Goal: Navigation & Orientation: Find specific page/section

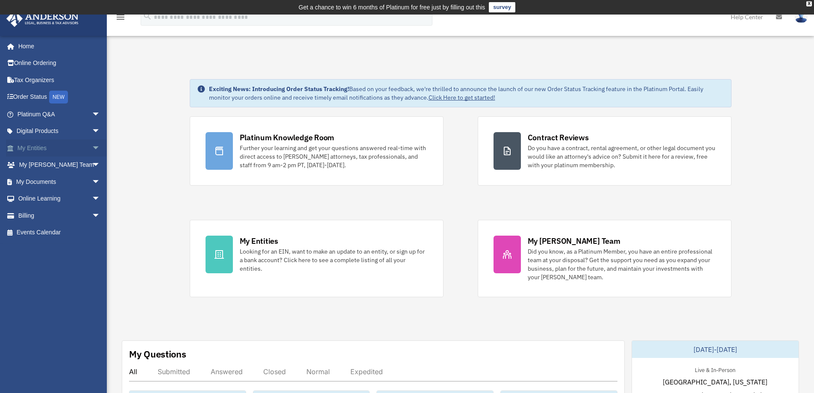
click at [92, 147] on span "arrow_drop_down" at bounding box center [100, 148] width 17 height 18
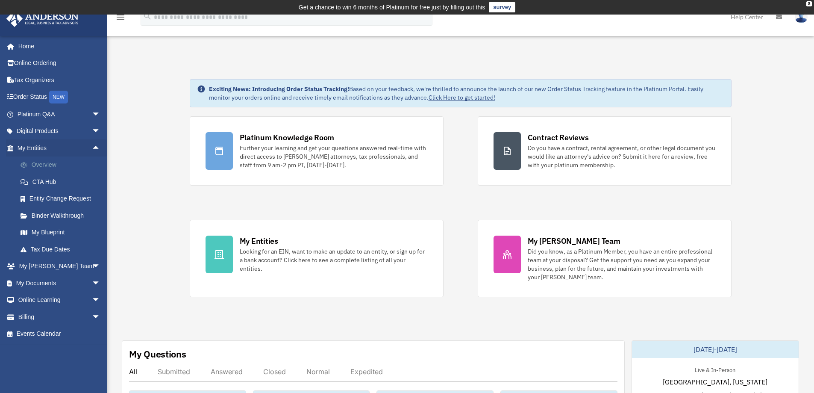
click at [54, 161] on link "Overview" at bounding box center [62, 164] width 101 height 17
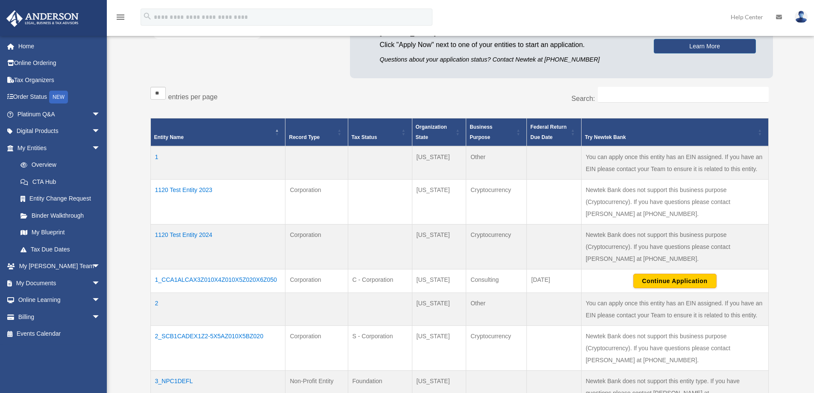
scroll to position [131, 0]
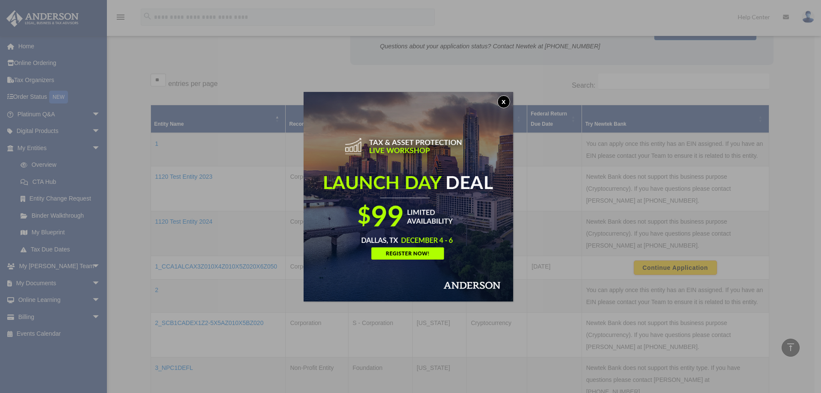
click at [504, 102] on button "x" at bounding box center [503, 101] width 13 height 13
